Goal: Task Accomplishment & Management: Manage account settings

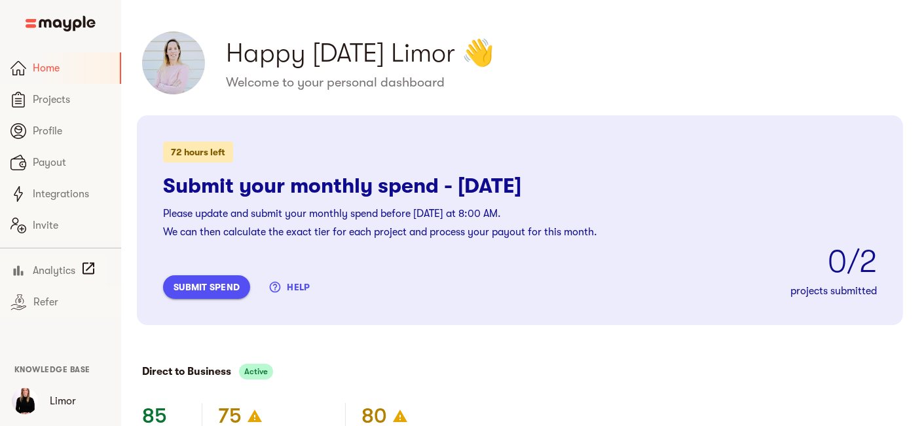
click at [213, 284] on span "submit spend" at bounding box center [207, 287] width 66 height 16
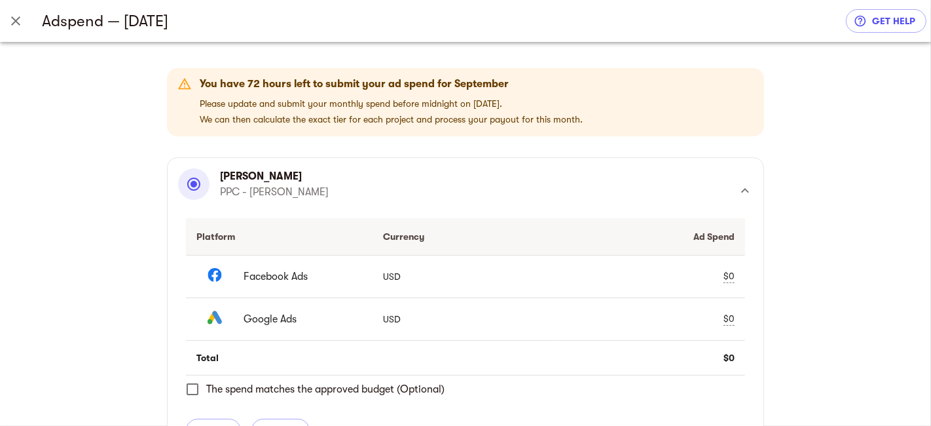
scroll to position [145, 0]
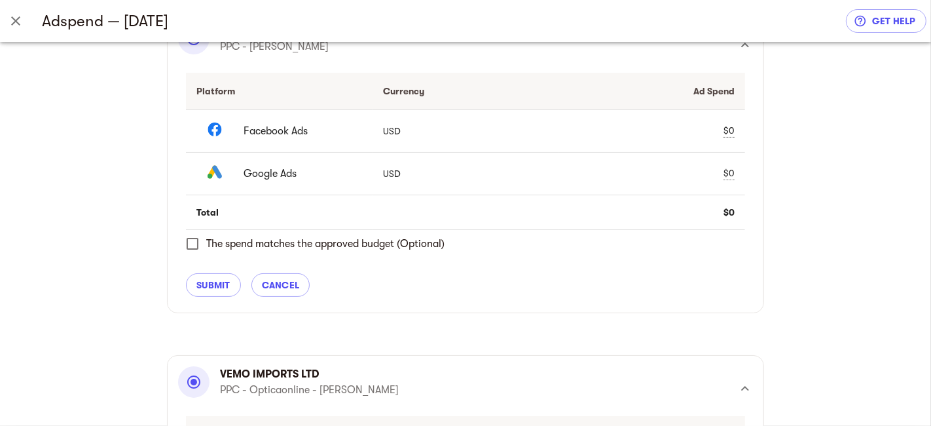
click at [724, 175] on div "$0" at bounding box center [729, 173] width 11 height 14
type input "5467.29"
click at [728, 130] on div "$0" at bounding box center [729, 131] width 11 height 14
type input "6686.13"
click at [709, 134] on span "check" at bounding box center [705, 131] width 16 height 16
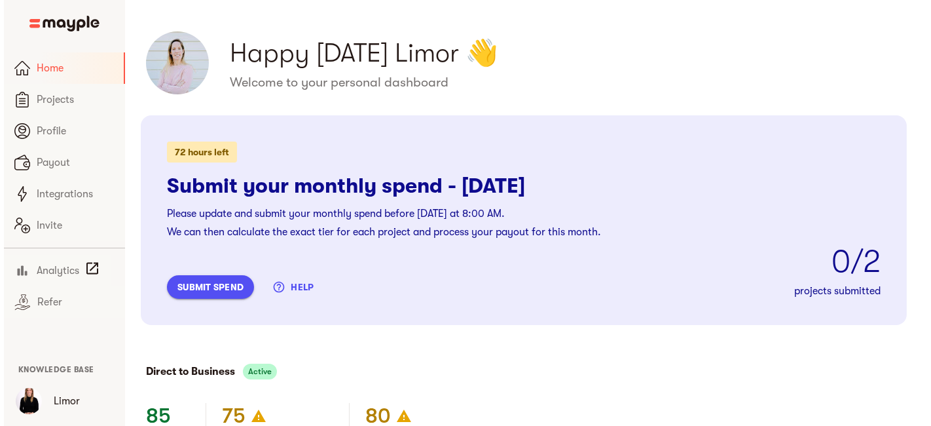
scroll to position [145, 0]
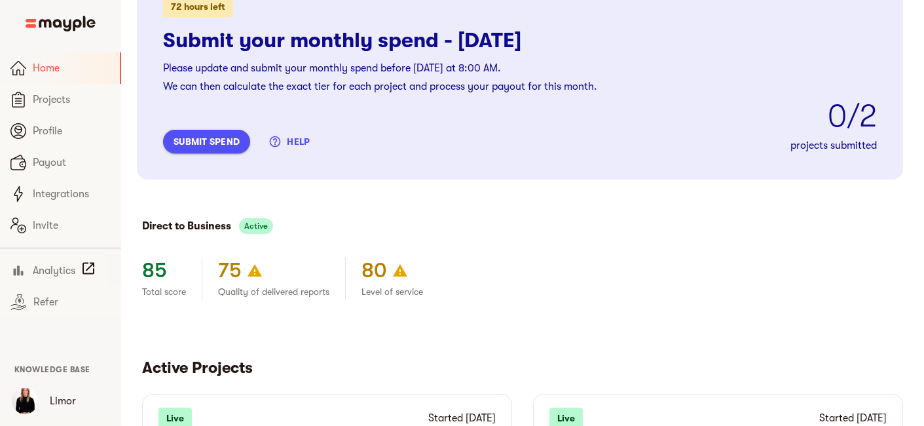
click at [200, 136] on span "submit spend" at bounding box center [207, 142] width 66 height 16
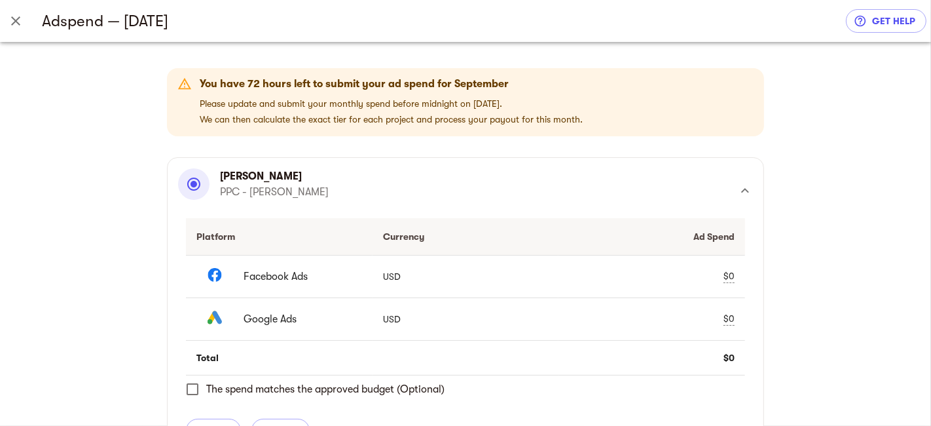
click at [728, 274] on div "$0" at bounding box center [729, 276] width 11 height 14
type input "6686.13"
click at [699, 272] on span "check" at bounding box center [705, 276] width 16 height 16
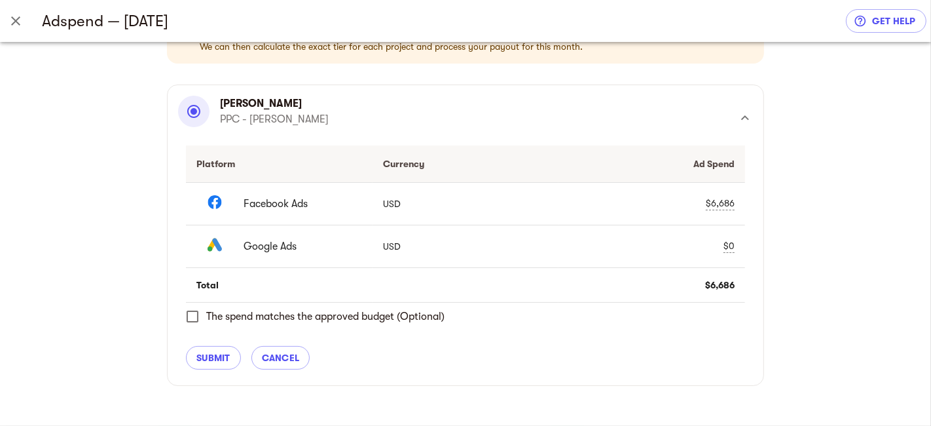
click at [724, 241] on div "$0" at bounding box center [729, 246] width 11 height 14
type input "5467.29"
click at [706, 243] on span "check" at bounding box center [705, 246] width 16 height 16
click at [698, 168] on div "Ad Spend" at bounding box center [652, 164] width 166 height 16
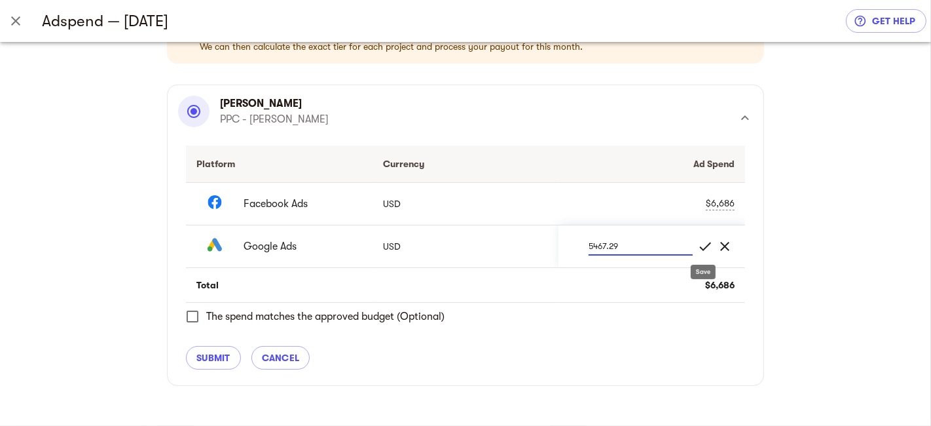
click at [698, 168] on div "Ad Spend" at bounding box center [652, 164] width 166 height 16
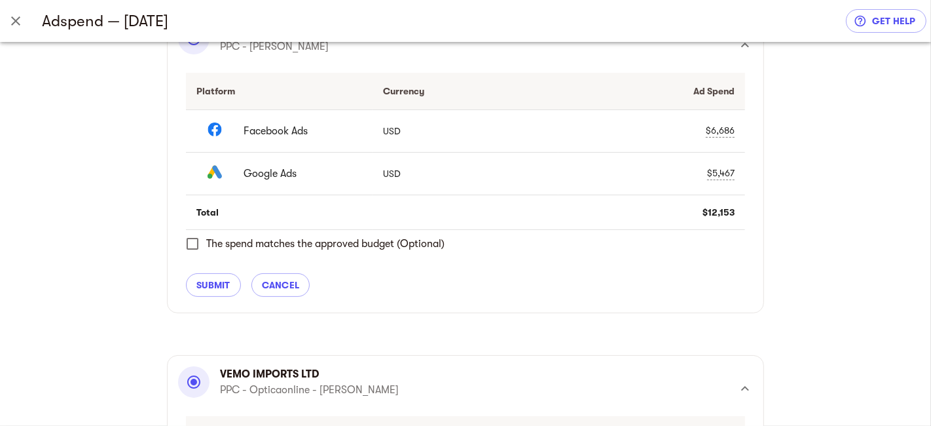
drag, startPoint x: 207, startPoint y: 282, endPoint x: 905, endPoint y: 283, distance: 698.1
click at [207, 282] on span "submit" at bounding box center [213, 285] width 34 height 16
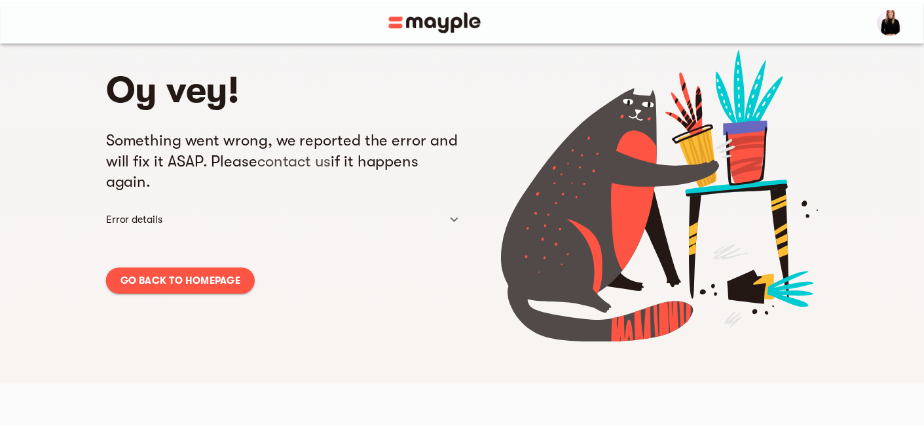
scroll to position [41, 0]
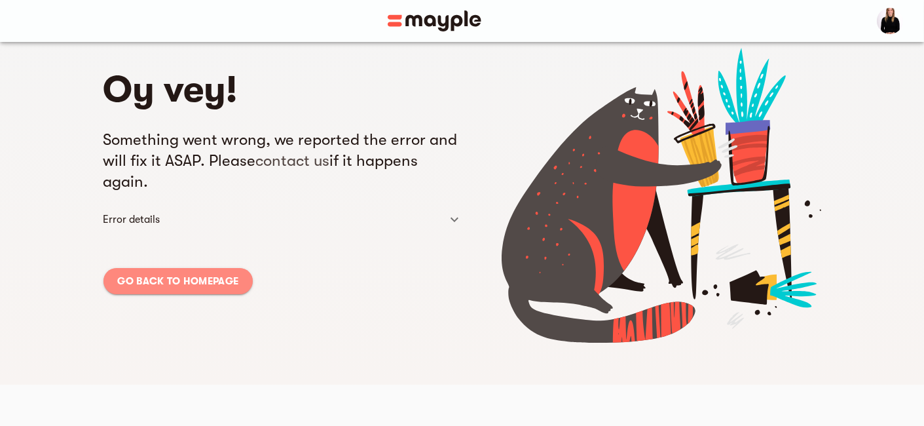
click at [202, 276] on span "Go back to homepage" at bounding box center [178, 281] width 121 height 16
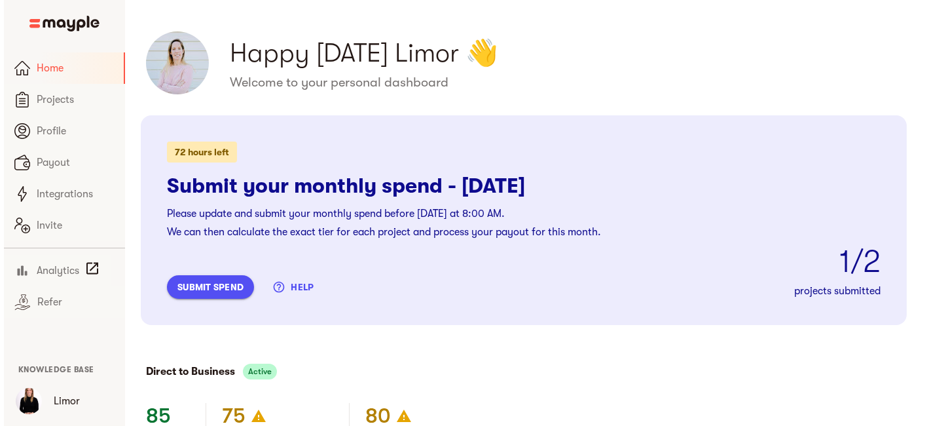
scroll to position [145, 0]
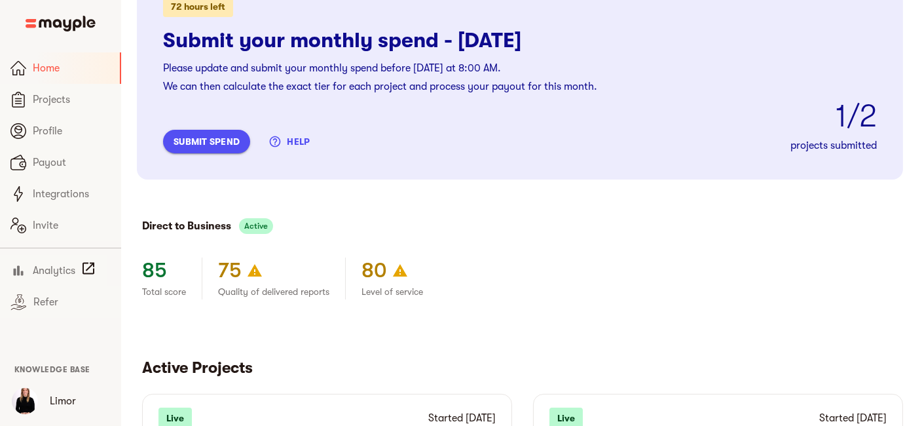
click at [228, 139] on span "submit spend" at bounding box center [207, 142] width 66 height 16
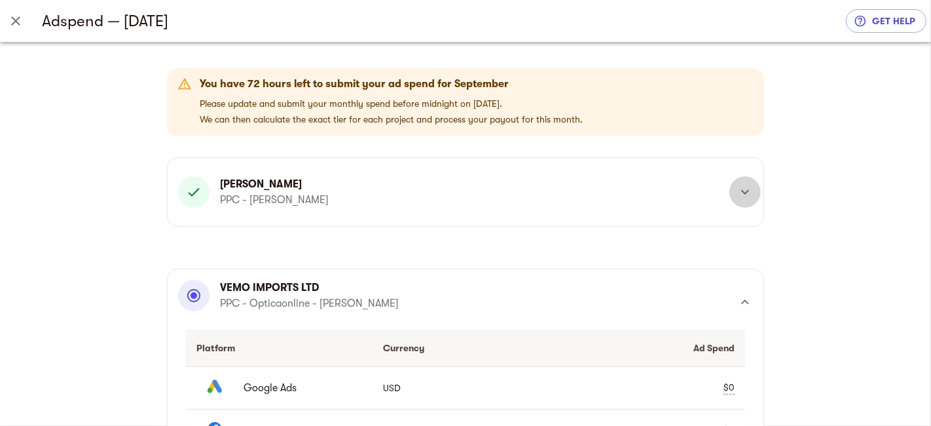
click at [748, 189] on icon at bounding box center [745, 192] width 16 height 16
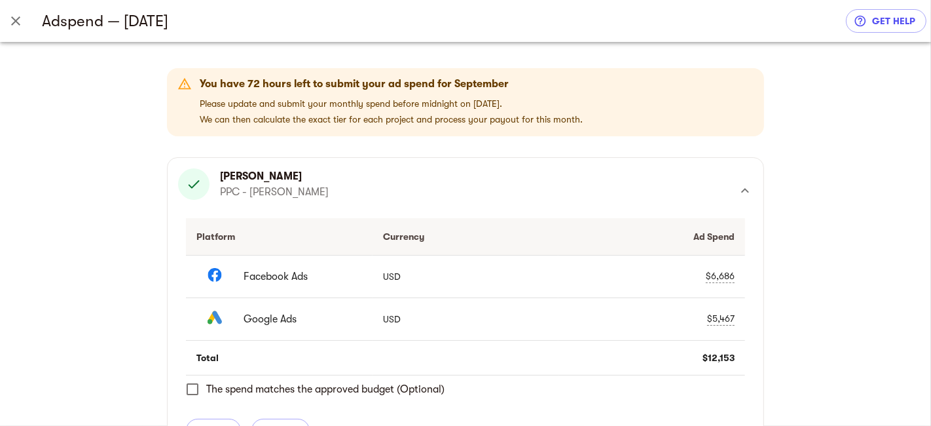
click at [745, 195] on icon at bounding box center [745, 191] width 16 height 16
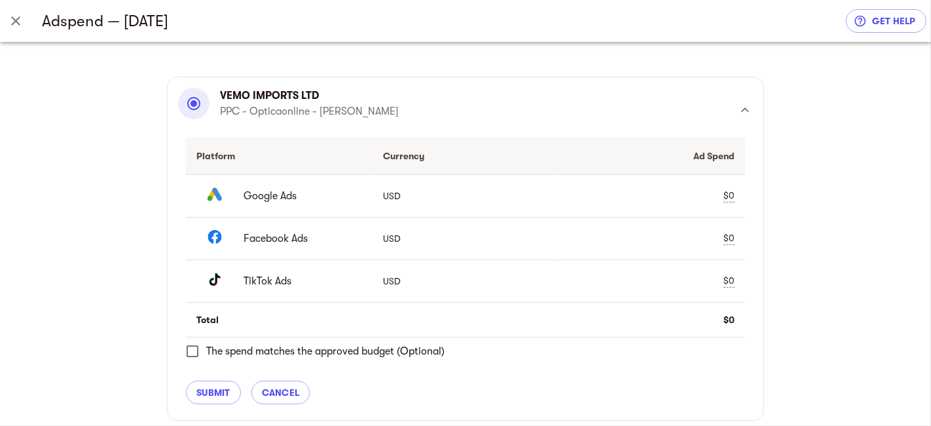
scroll to position [189, 0]
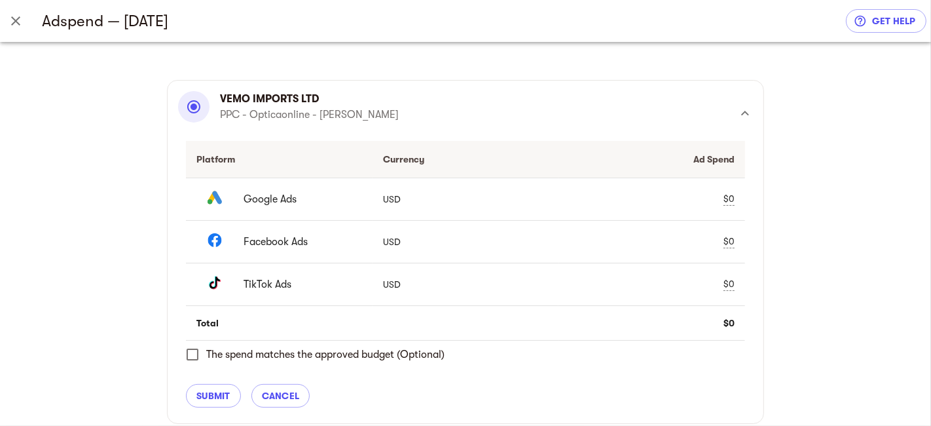
click at [728, 234] on div "$0" at bounding box center [729, 241] width 11 height 14
click at [730, 238] on span "clear" at bounding box center [725, 242] width 16 height 16
click at [728, 239] on div "$0" at bounding box center [729, 241] width 11 height 14
type input "7325.21"
click at [724, 192] on div "$0" at bounding box center [729, 199] width 11 height 14
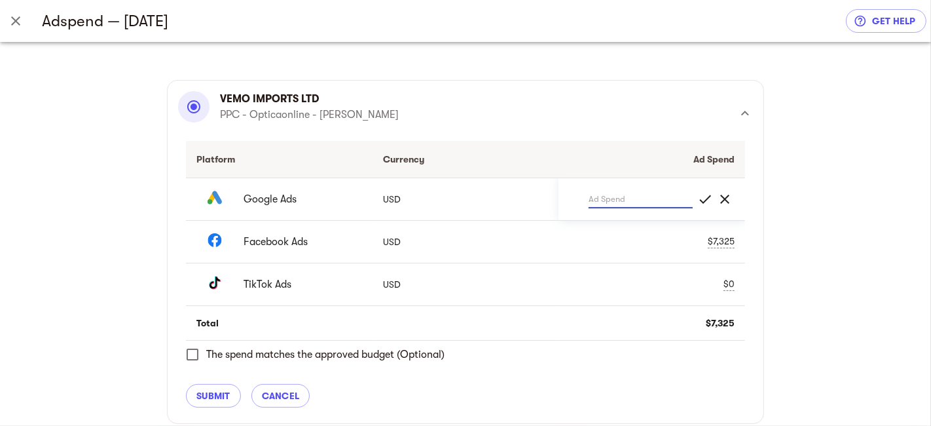
type input "7117.30"
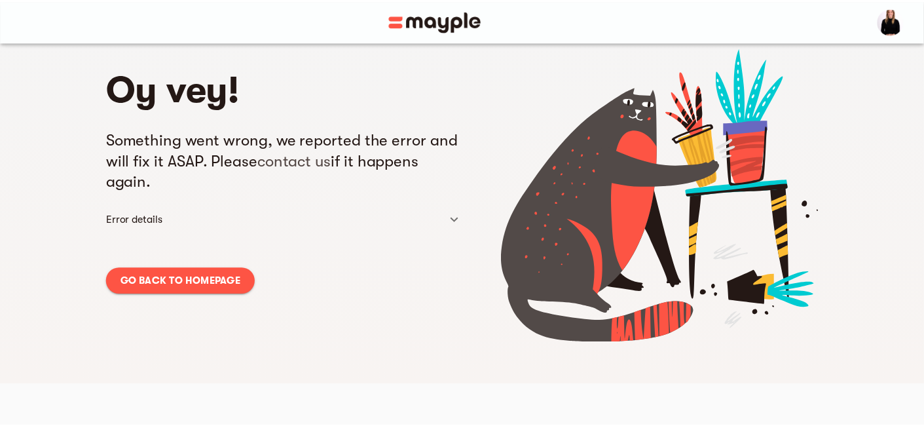
scroll to position [41, 0]
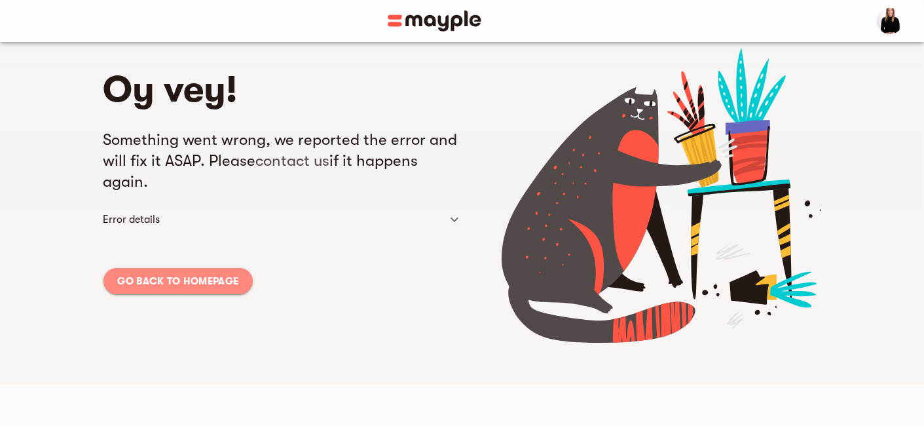
click at [194, 282] on span "Go back to homepage" at bounding box center [178, 281] width 121 height 16
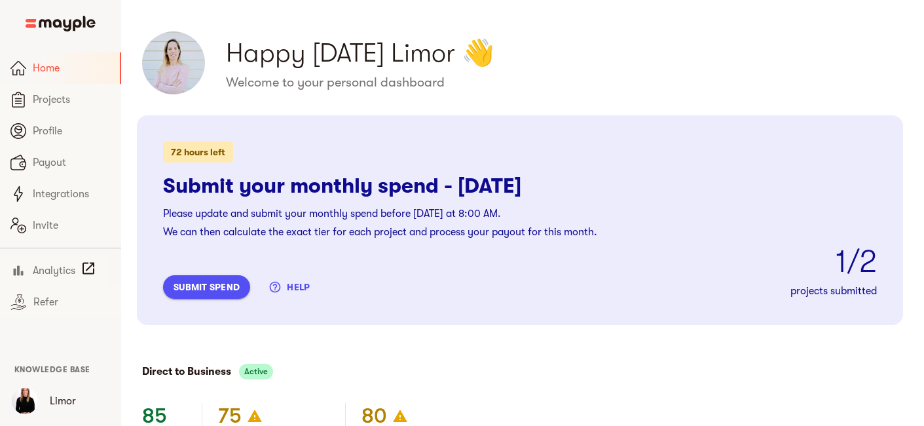
click at [217, 291] on span "submit spend" at bounding box center [207, 287] width 66 height 16
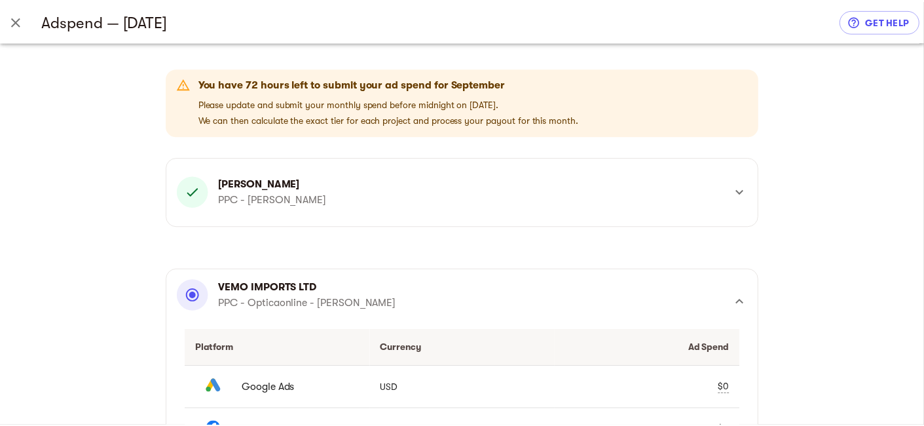
scroll to position [189, 0]
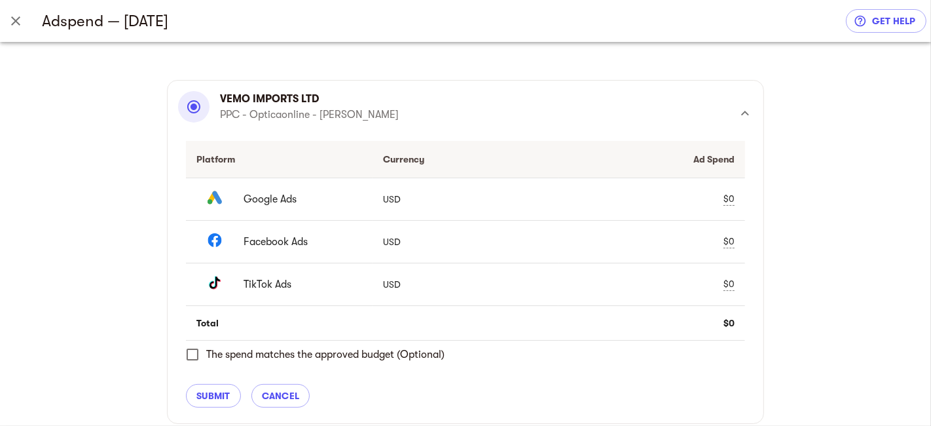
click at [719, 240] on td "$0" at bounding box center [652, 241] width 187 height 43
click at [729, 232] on td "$0" at bounding box center [652, 241] width 187 height 43
click at [724, 242] on div "$0" at bounding box center [729, 241] width 11 height 14
click at [726, 193] on div "$0" at bounding box center [729, 199] width 11 height 14
type input "7117"
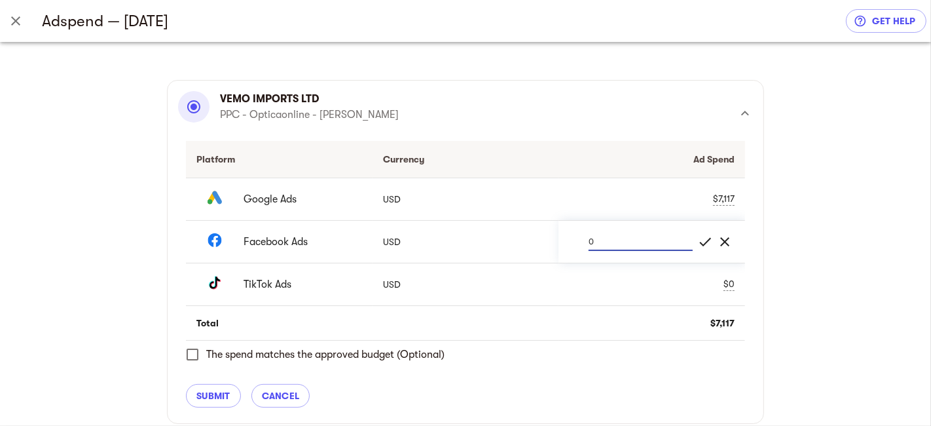
drag, startPoint x: 606, startPoint y: 236, endPoint x: 585, endPoint y: 242, distance: 21.8
click at [582, 242] on div "0" at bounding box center [631, 241] width 124 height 18
type input "7326"
click at [728, 277] on div "$0" at bounding box center [729, 284] width 11 height 14
type input "1880"
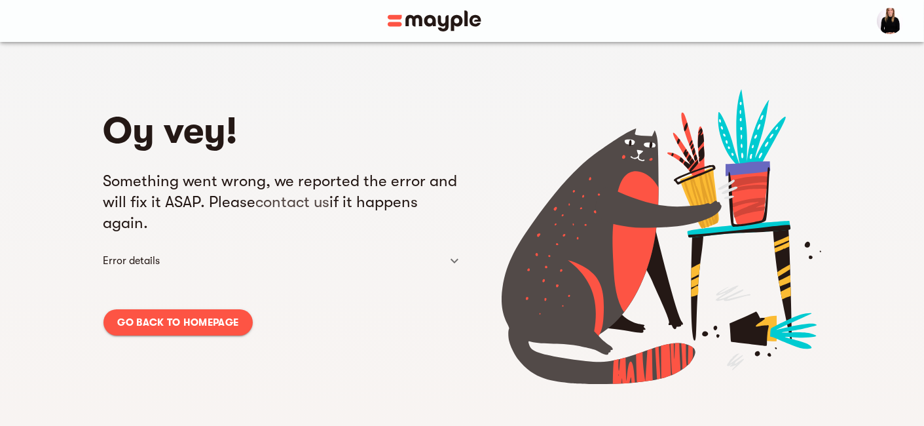
click at [157, 321] on span "Go back to homepage" at bounding box center [178, 322] width 121 height 16
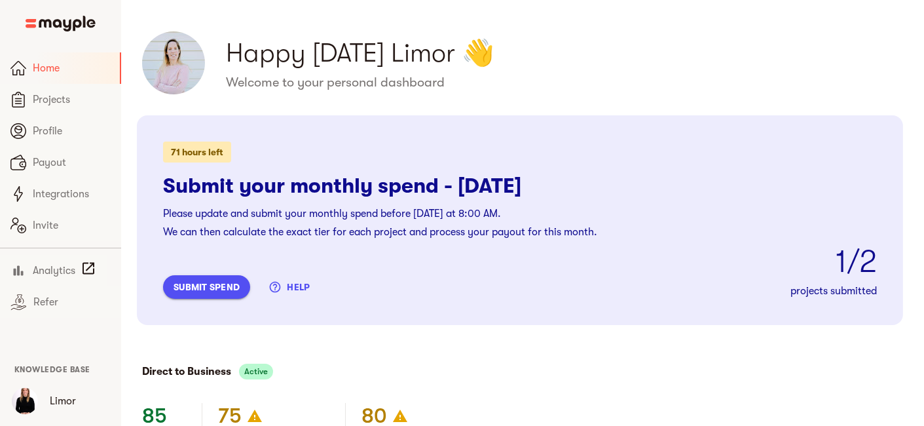
click at [236, 285] on span "submit spend" at bounding box center [207, 287] width 66 height 16
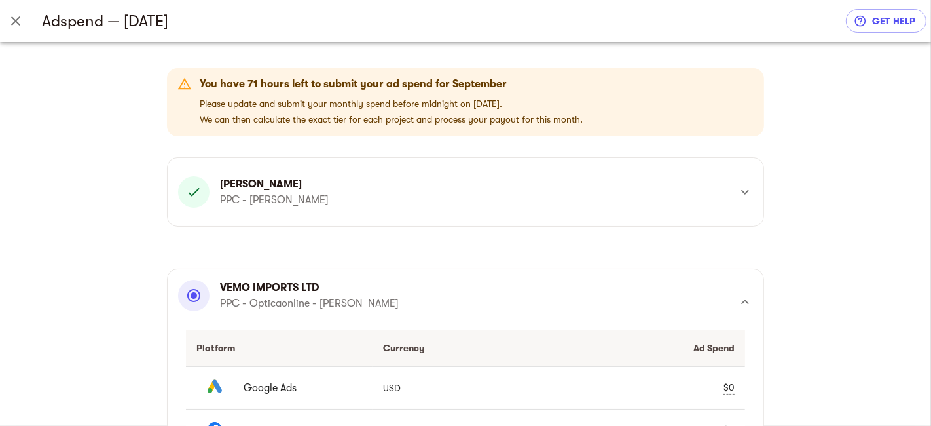
scroll to position [189, 0]
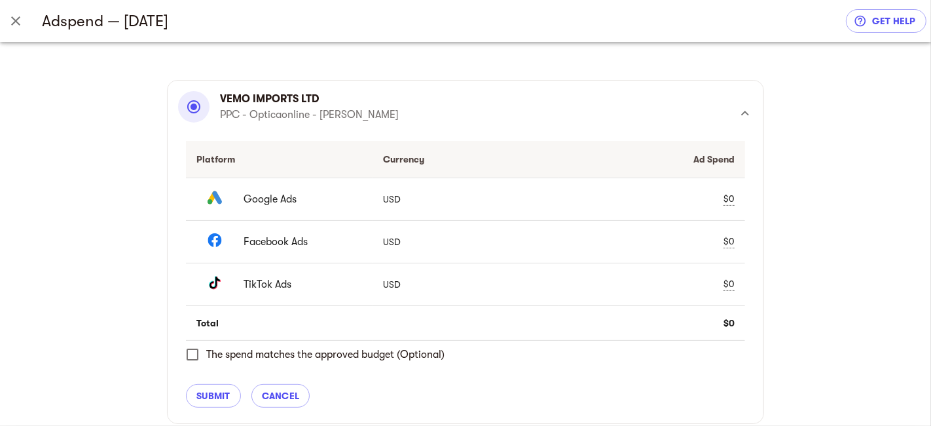
click at [728, 193] on div "$0" at bounding box center [729, 199] width 11 height 14
